Goal: Information Seeking & Learning: Learn about a topic

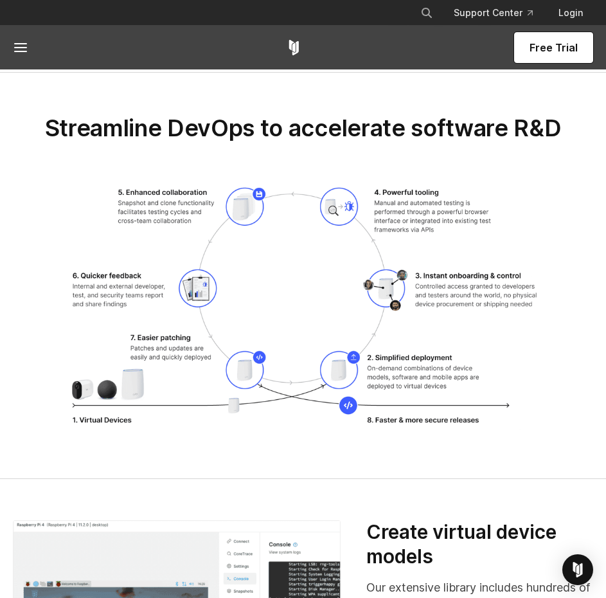
scroll to position [1735, 0]
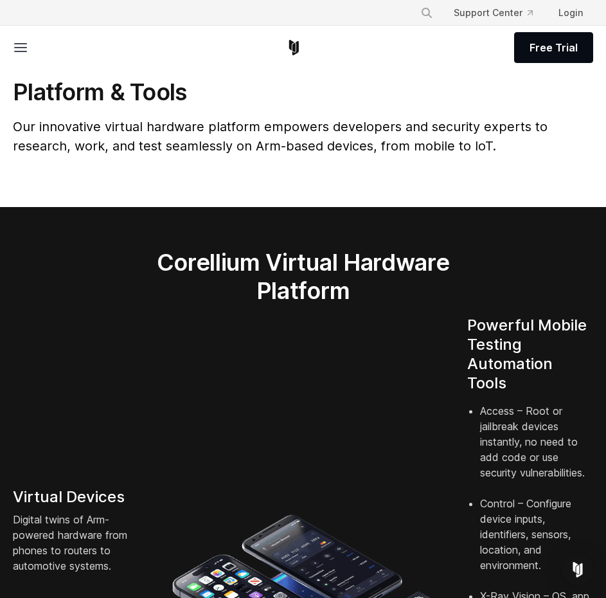
drag, startPoint x: 357, startPoint y: 136, endPoint x: 262, endPoint y: 172, distance: 101.7
click at [357, 136] on p "Our innovative virtual hardware platform empowers developers and security exper…" at bounding box center [303, 136] width 580 height 39
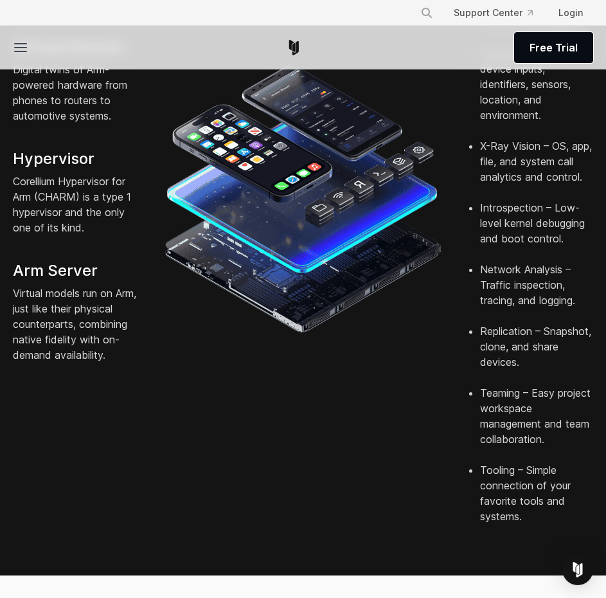
click at [242, 531] on div "Virtual Devices Digital twins of Arm-powered hardware from phones to routers to…" at bounding box center [303, 200] width 606 height 668
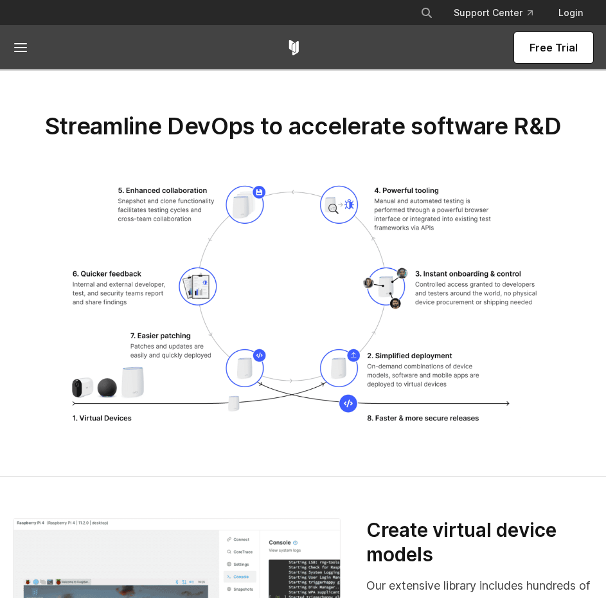
click at [255, 53] on div "Free Trial" at bounding box center [303, 48] width 580 height 44
